Goal: Check status: Check status

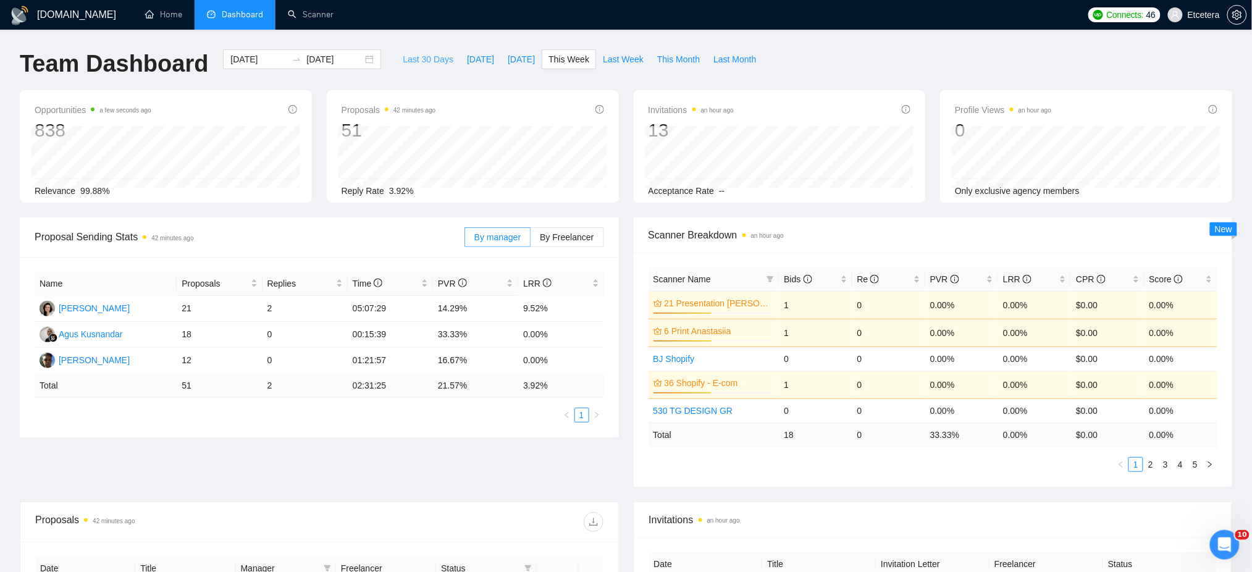
click at [405, 59] on span "Last 30 Days" at bounding box center [428, 60] width 51 height 14
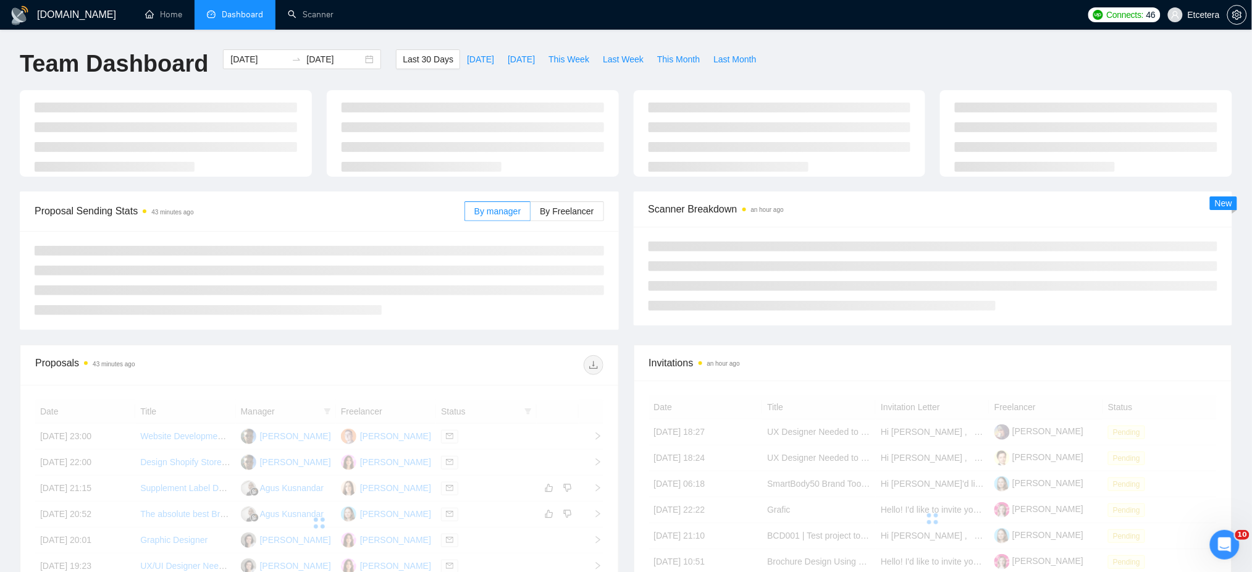
type input "2025-08-06"
type input "2025-09-05"
